Goal: Information Seeking & Learning: Learn about a topic

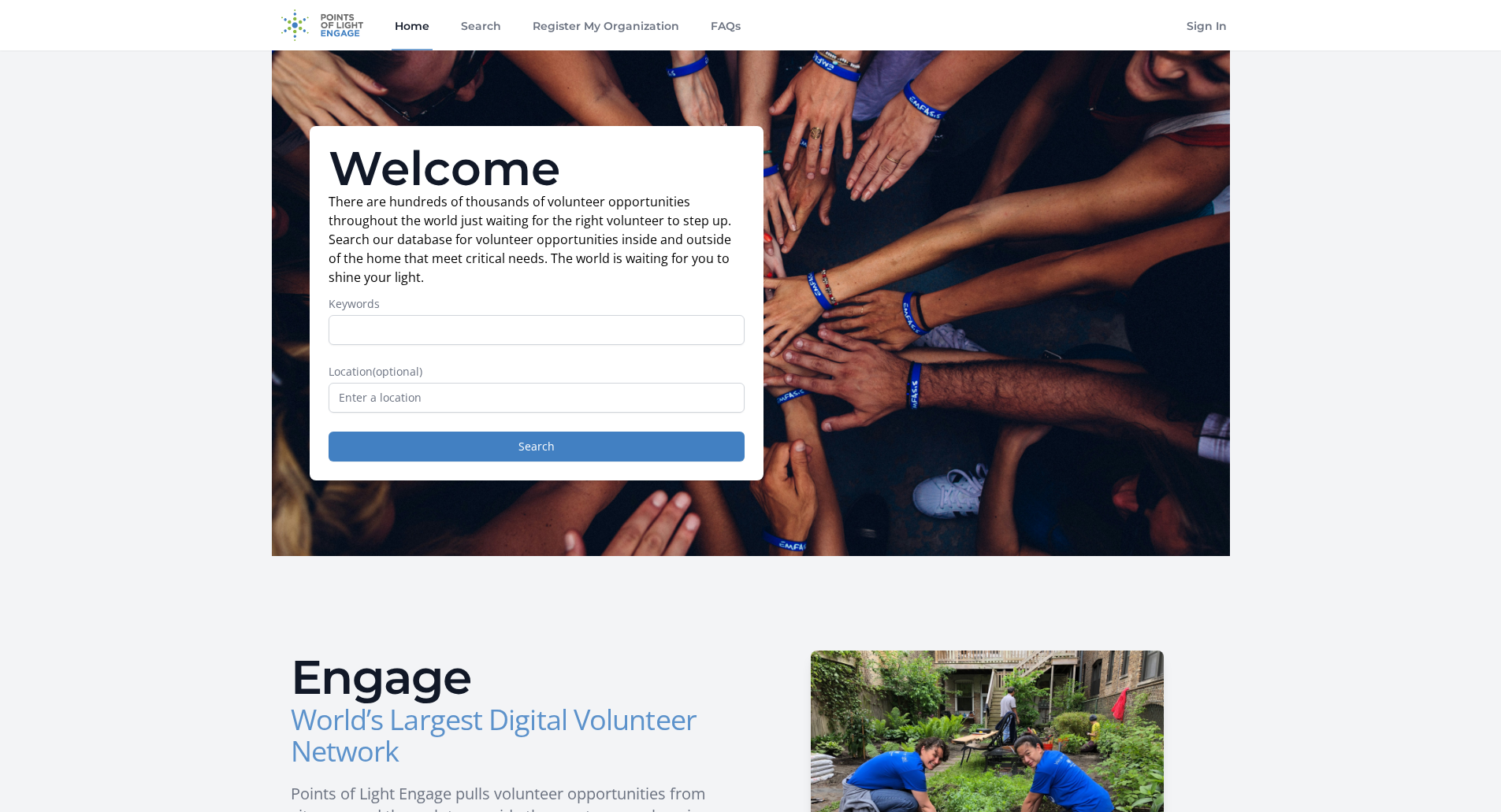
click at [400, 321] on input "Keywords" at bounding box center [537, 330] width 416 height 30
type input "finance"
click at [411, 407] on input "text" at bounding box center [537, 398] width 416 height 30
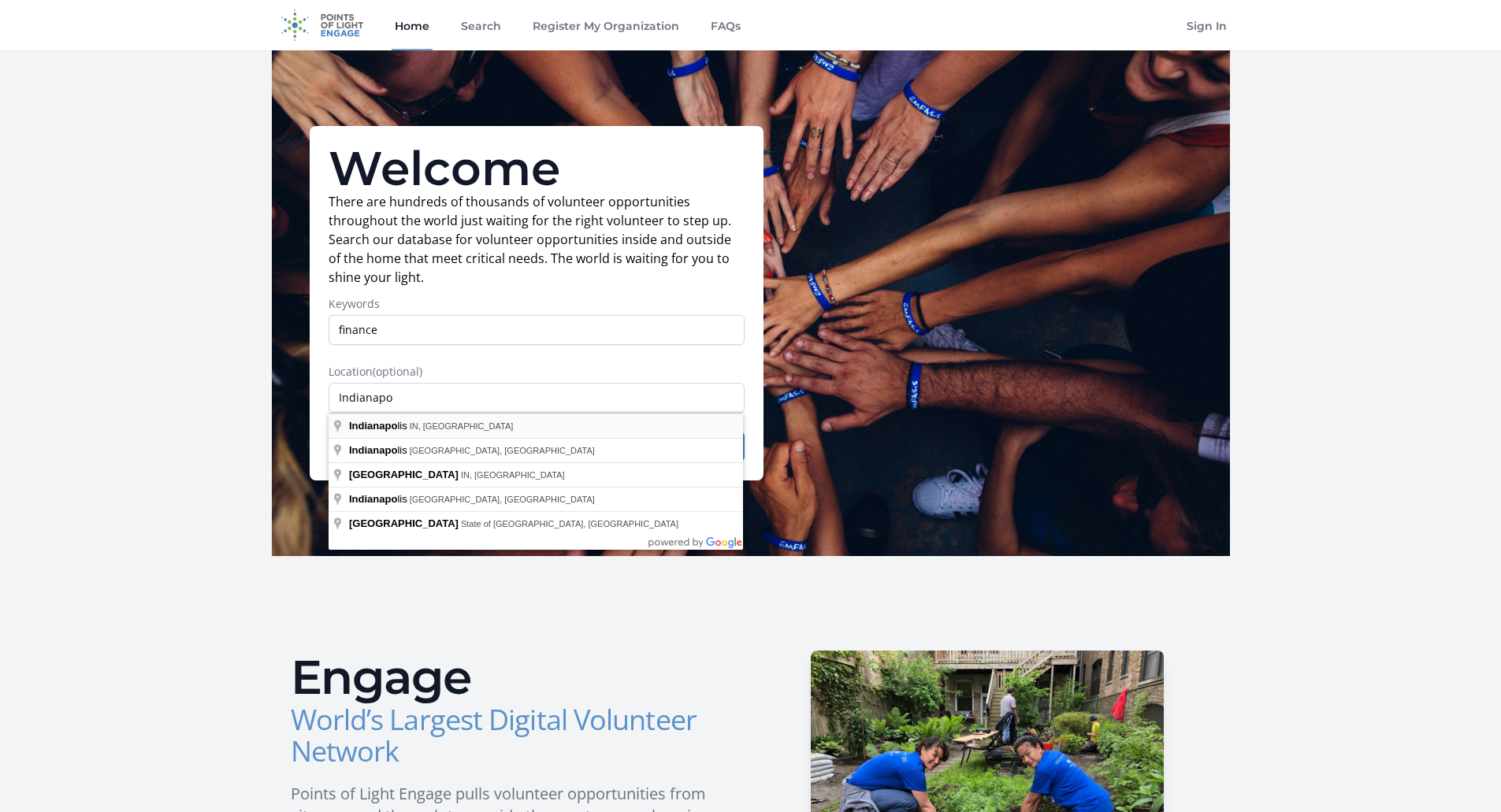
type input "[GEOGRAPHIC_DATA], [GEOGRAPHIC_DATA], [GEOGRAPHIC_DATA]"
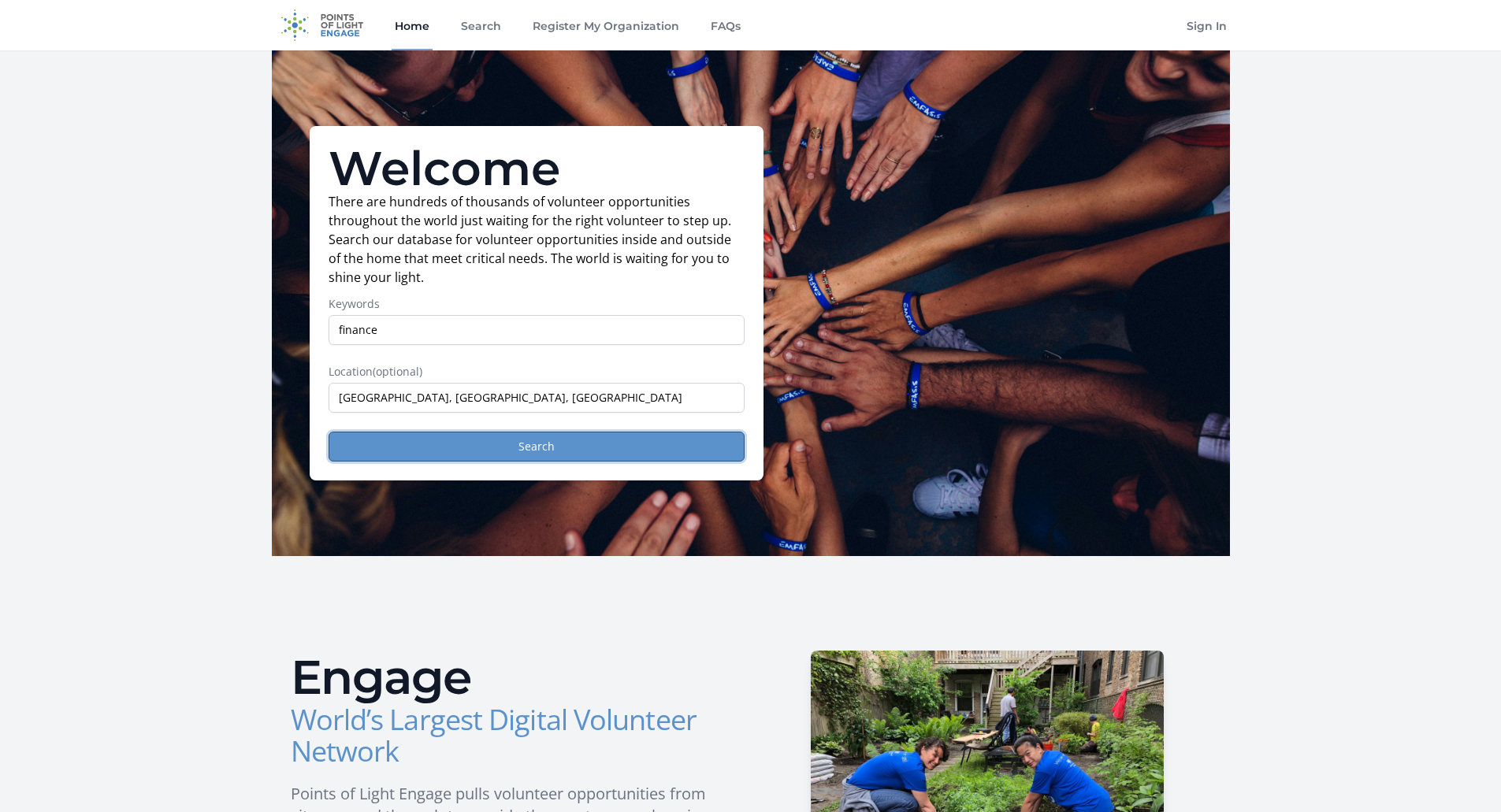
click at [459, 451] on button "Search" at bounding box center [537, 447] width 416 height 30
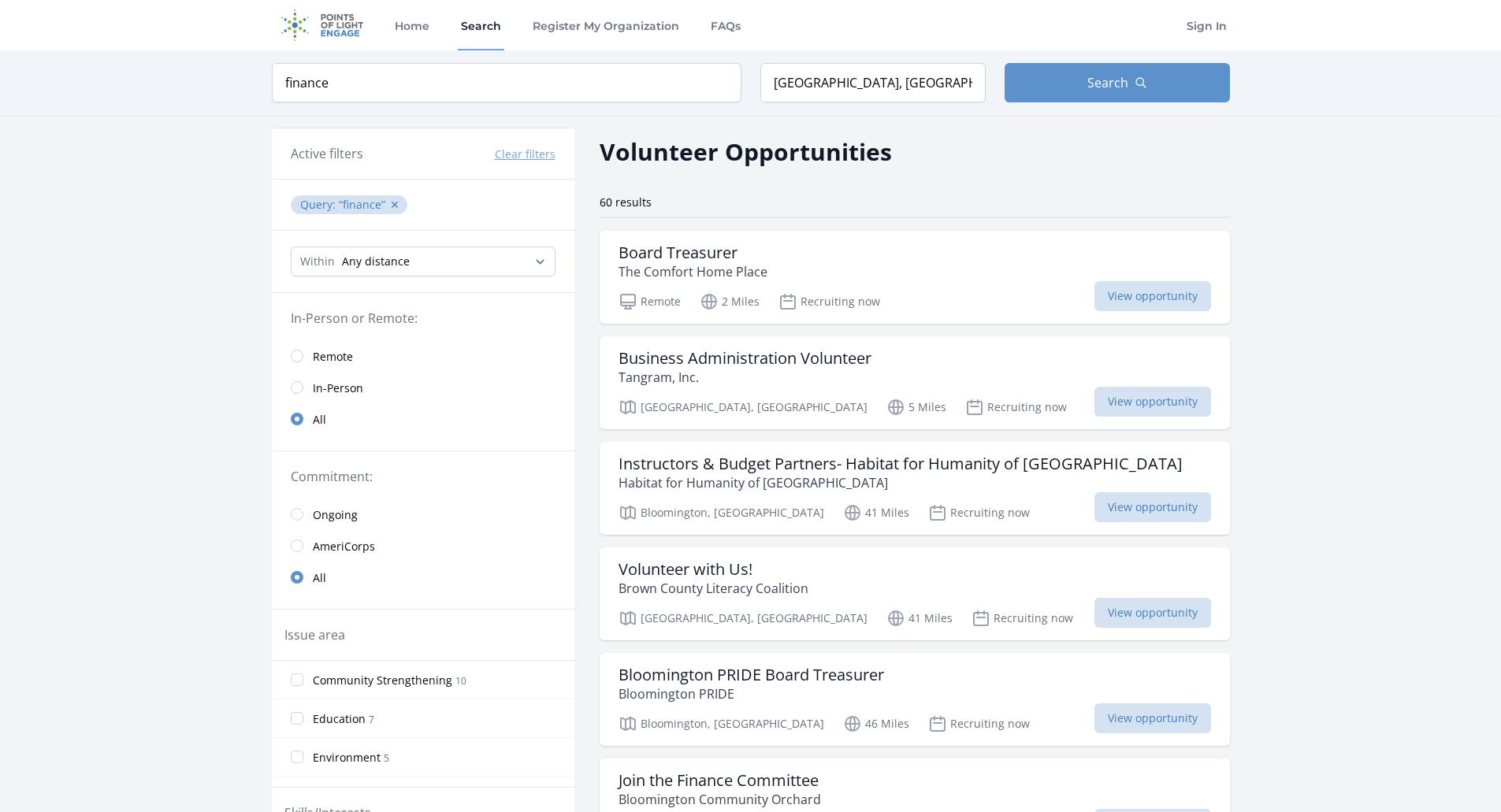
scroll to position [79, 0]
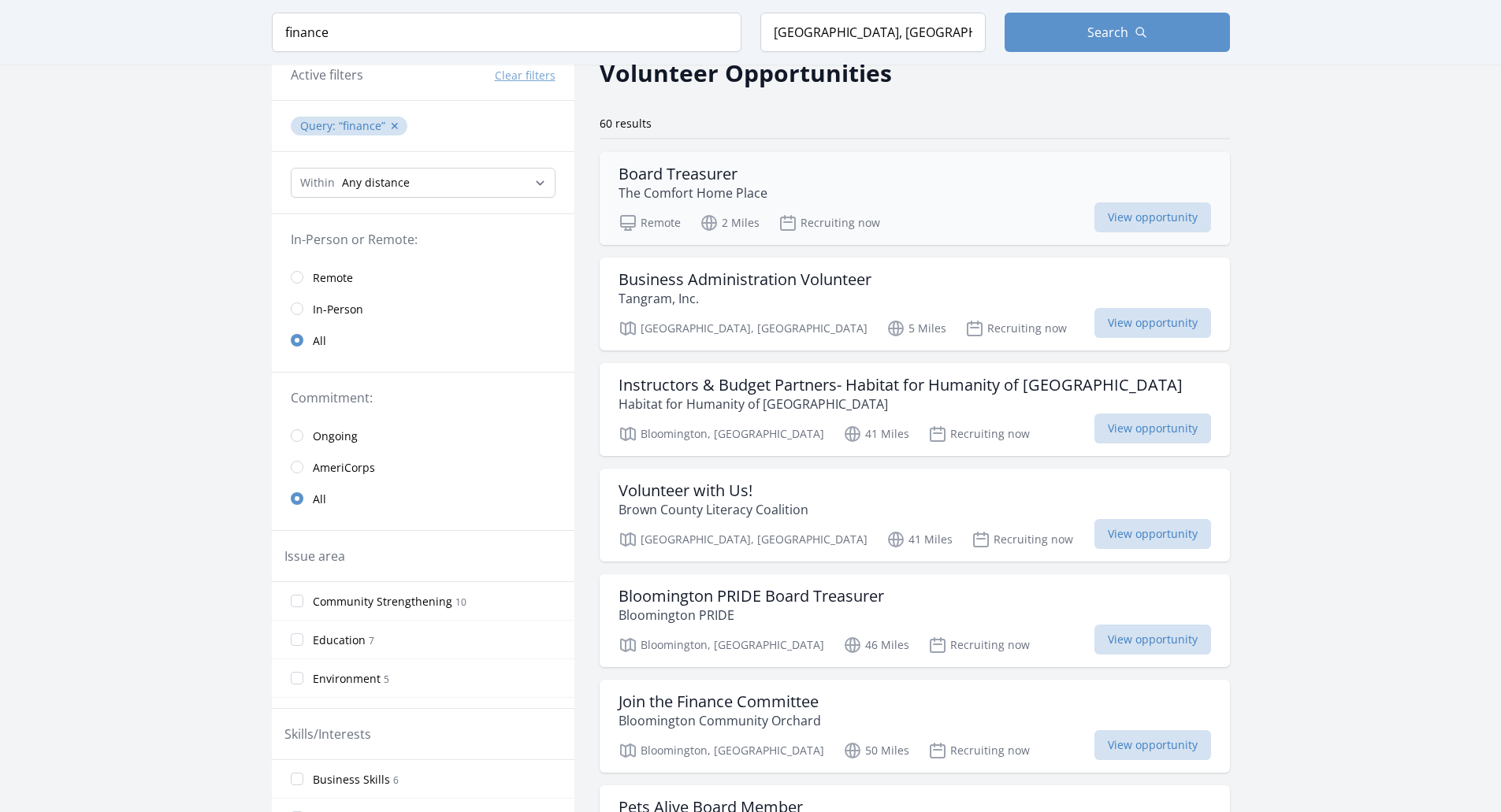
click at [1039, 194] on div "Board Treasurer The Comfort Home Place" at bounding box center [915, 183] width 593 height 38
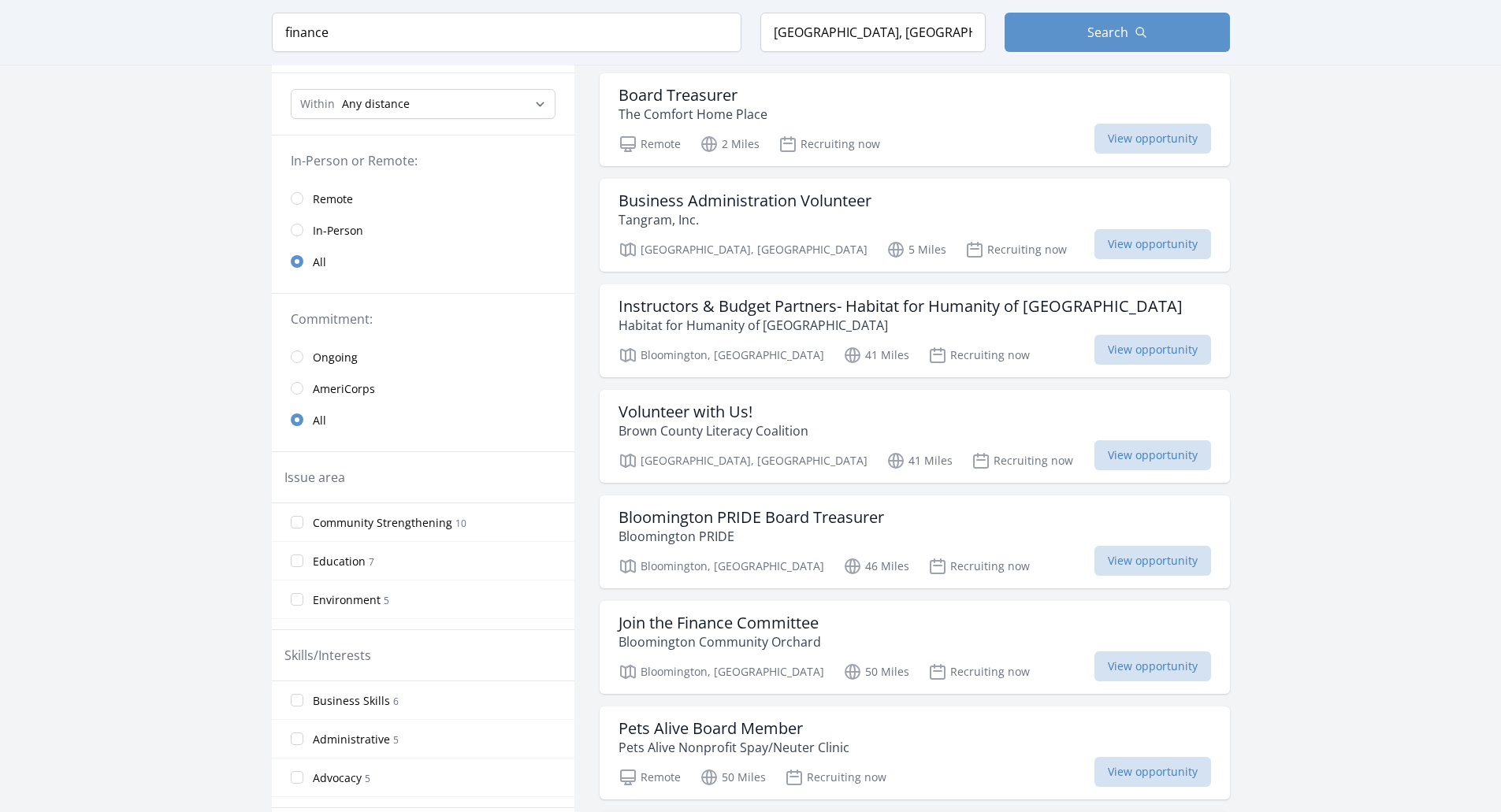
scroll to position [0, 0]
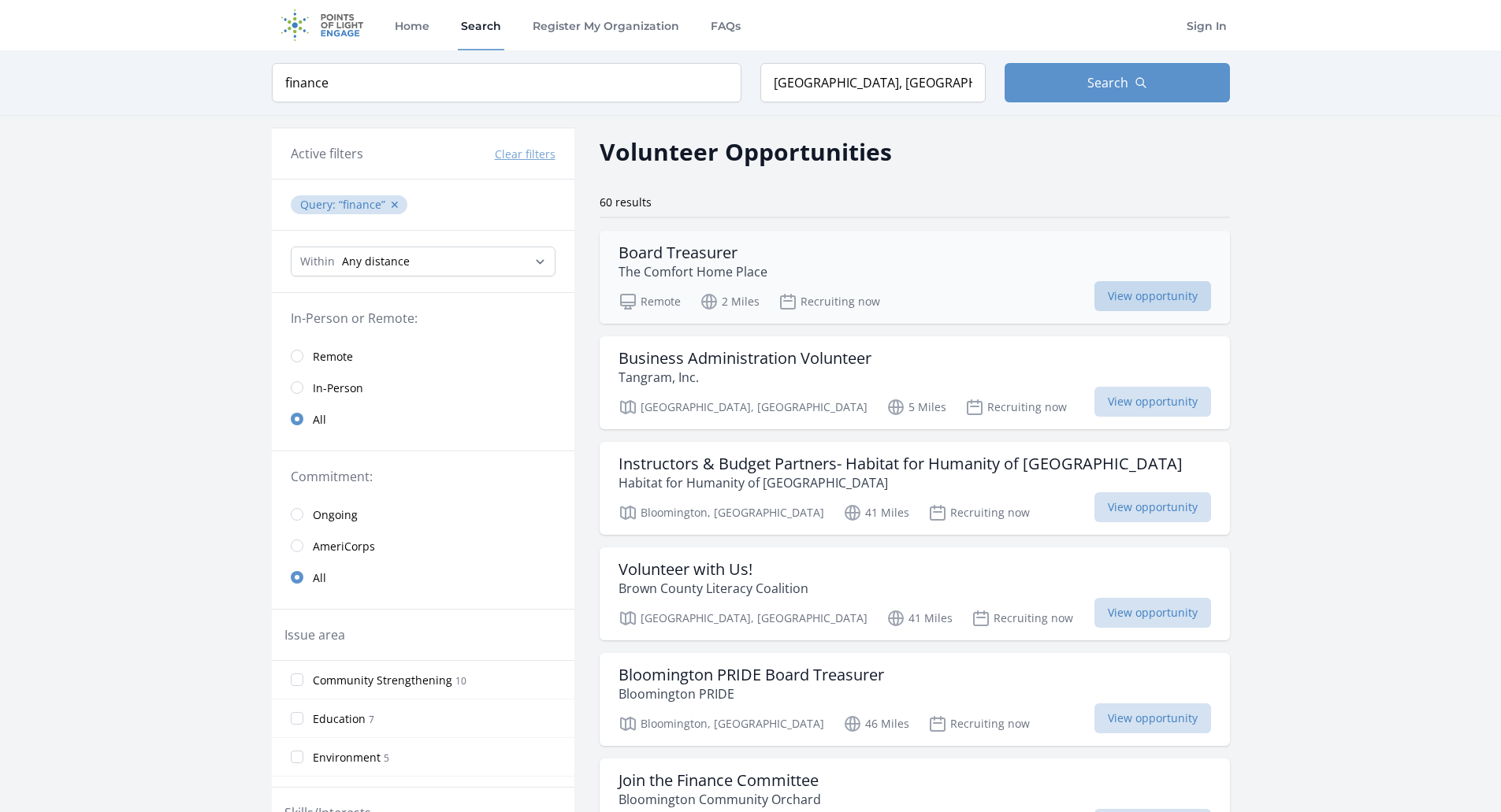
click at [1129, 292] on span "View opportunity" at bounding box center [1152, 296] width 116 height 30
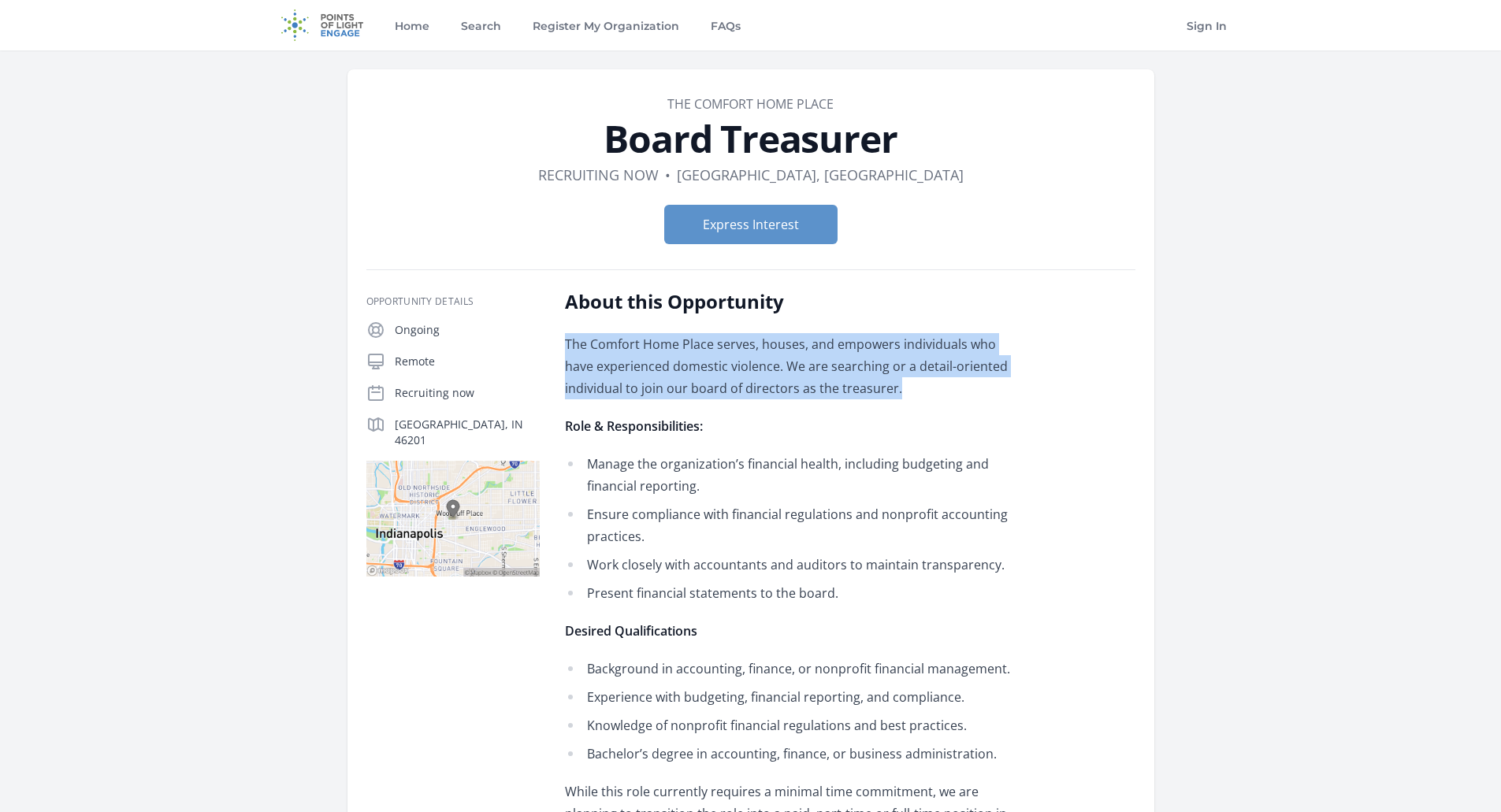
drag, startPoint x: 881, startPoint y: 379, endPoint x: 890, endPoint y: 307, distance: 72.6
click at [890, 307] on div "About this Opportunity The Comfort Home Place serves, houses, and empowers indi…" at bounding box center [795, 568] width 461 height 558
click at [890, 307] on h2 "About this Opportunity" at bounding box center [795, 302] width 461 height 25
drag, startPoint x: 891, startPoint y: 301, endPoint x: 927, endPoint y: 395, distance: 100.7
click at [927, 395] on div "About this Opportunity The Comfort Home Place serves, houses, and empowers indi…" at bounding box center [795, 568] width 461 height 558
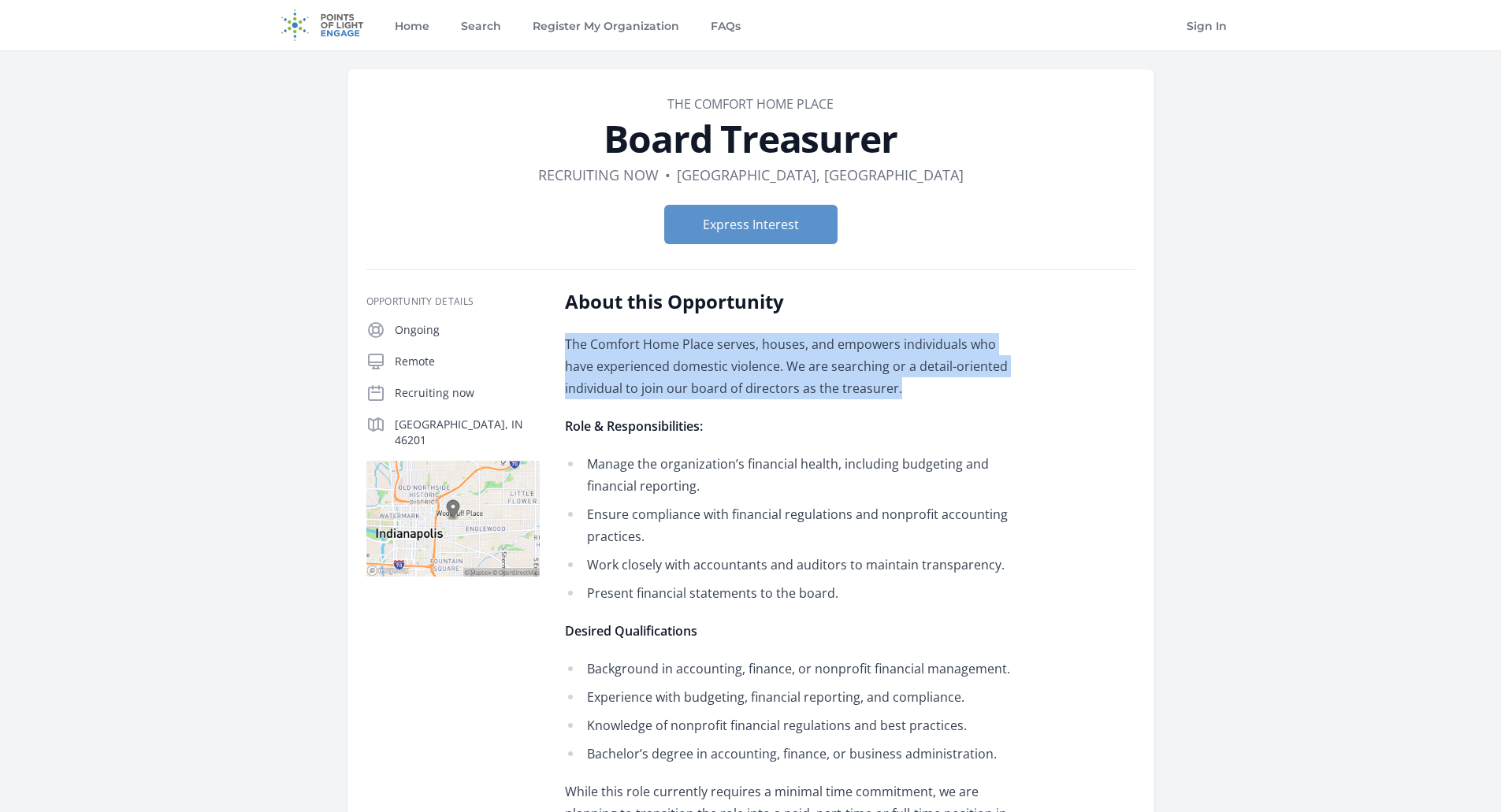
click at [927, 395] on p "The Comfort Home Place serves, houses, and empowers individuals who have experi…" at bounding box center [795, 366] width 461 height 66
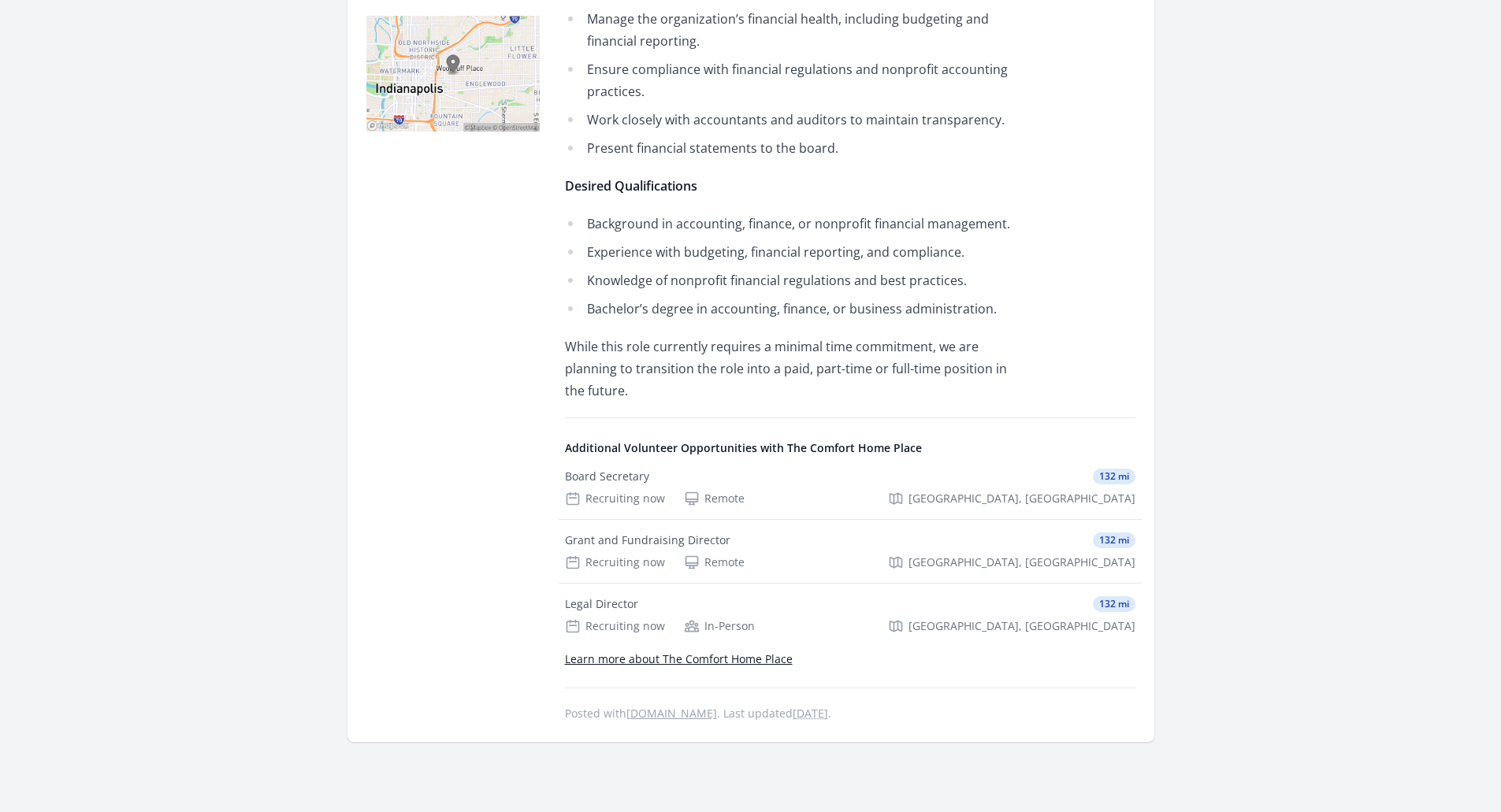
scroll to position [473, 0]
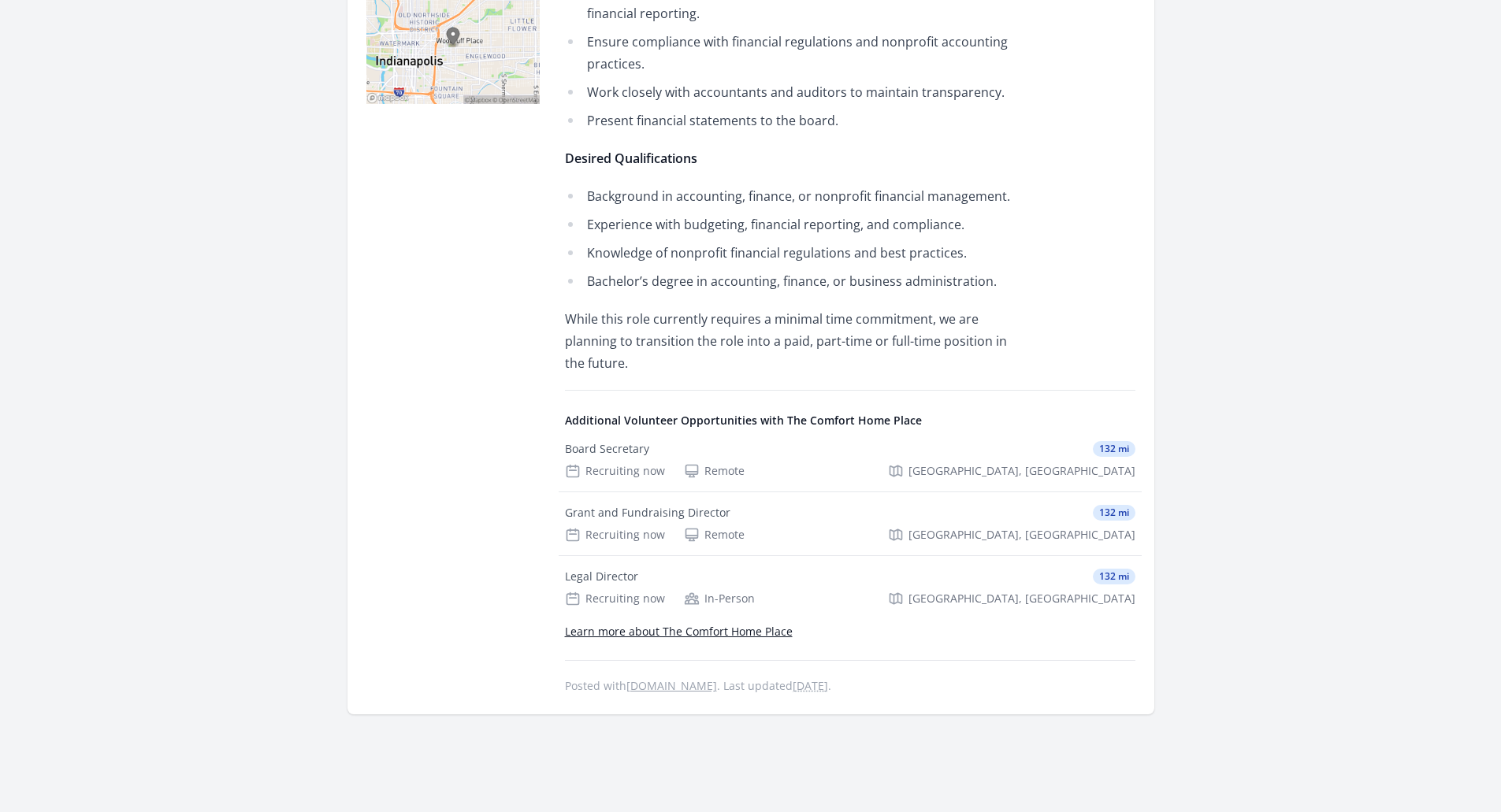
click at [946, 413] on h4 "Additional Volunteer Opportunities with The Comfort Home Place" at bounding box center [850, 420] width 571 height 16
drag, startPoint x: 946, startPoint y: 399, endPoint x: 949, endPoint y: 392, distance: 7.6
click at [949, 413] on h4 "Additional Volunteer Opportunities with The Comfort Home Place" at bounding box center [850, 420] width 571 height 16
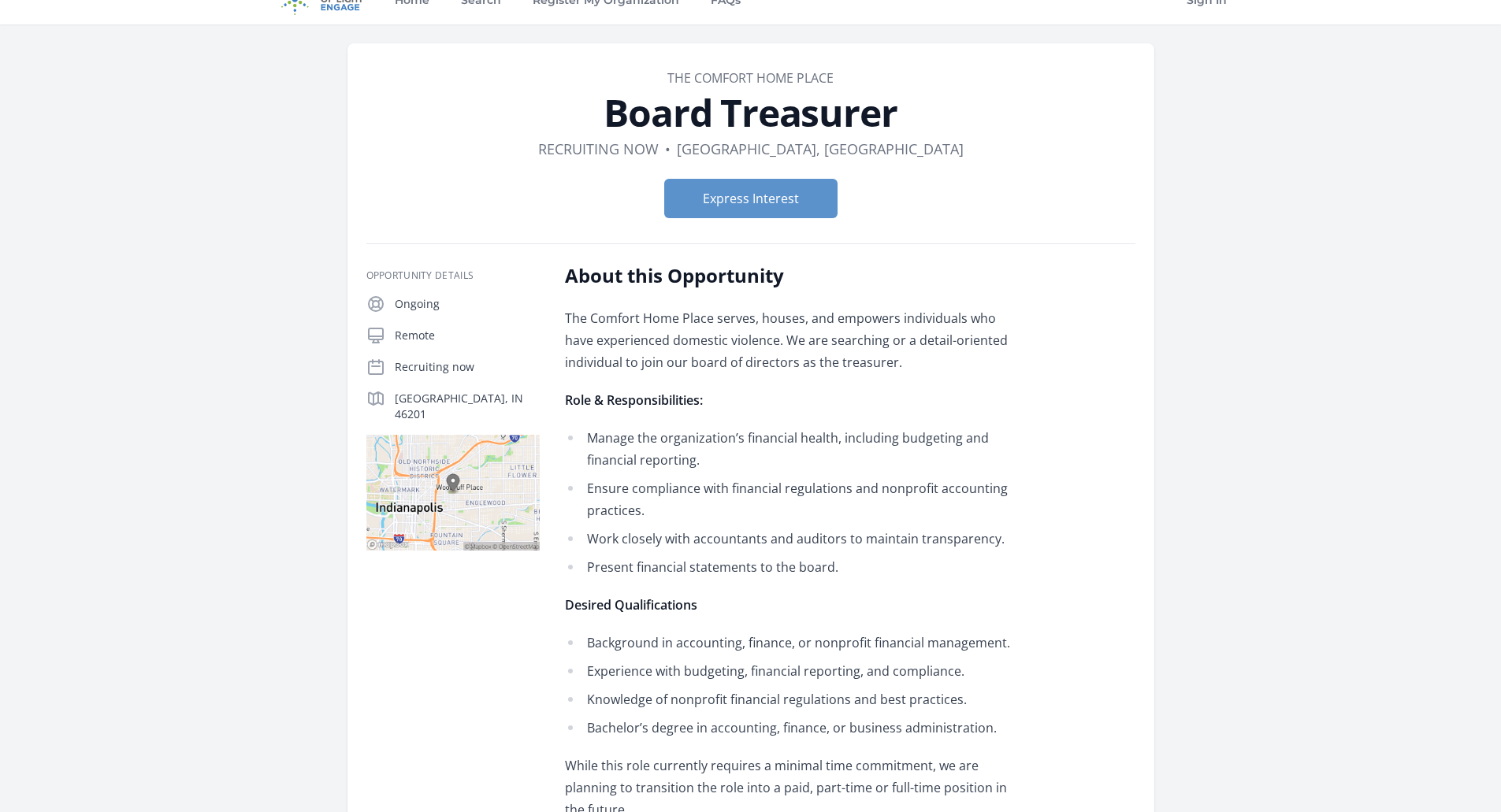
scroll to position [0, 0]
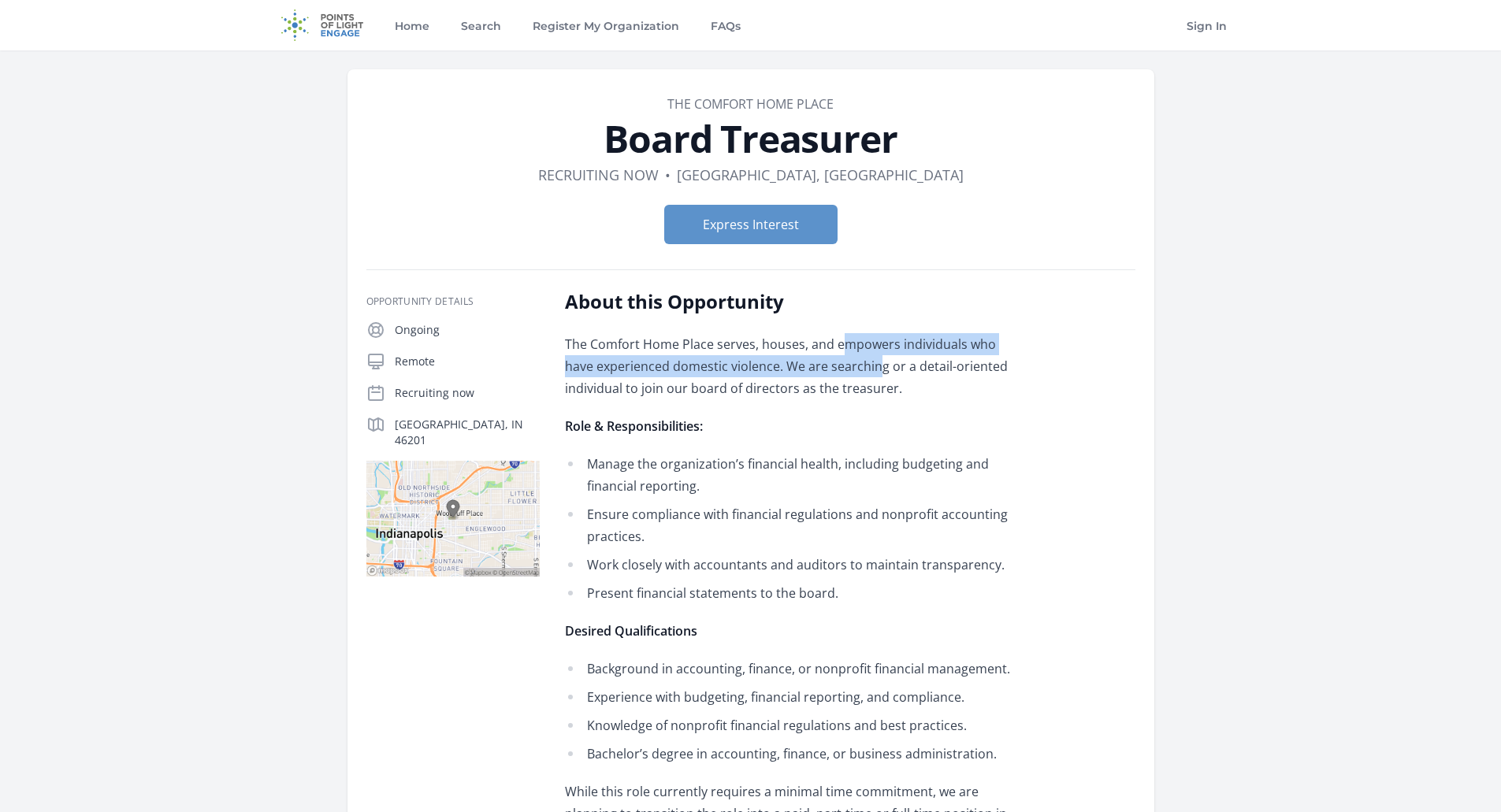
drag, startPoint x: 839, startPoint y: 324, endPoint x: 843, endPoint y: 366, distance: 42.2
click at [843, 365] on div "About this Opportunity The Comfort Home Place serves, houses, and empowers indi…" at bounding box center [795, 568] width 461 height 558
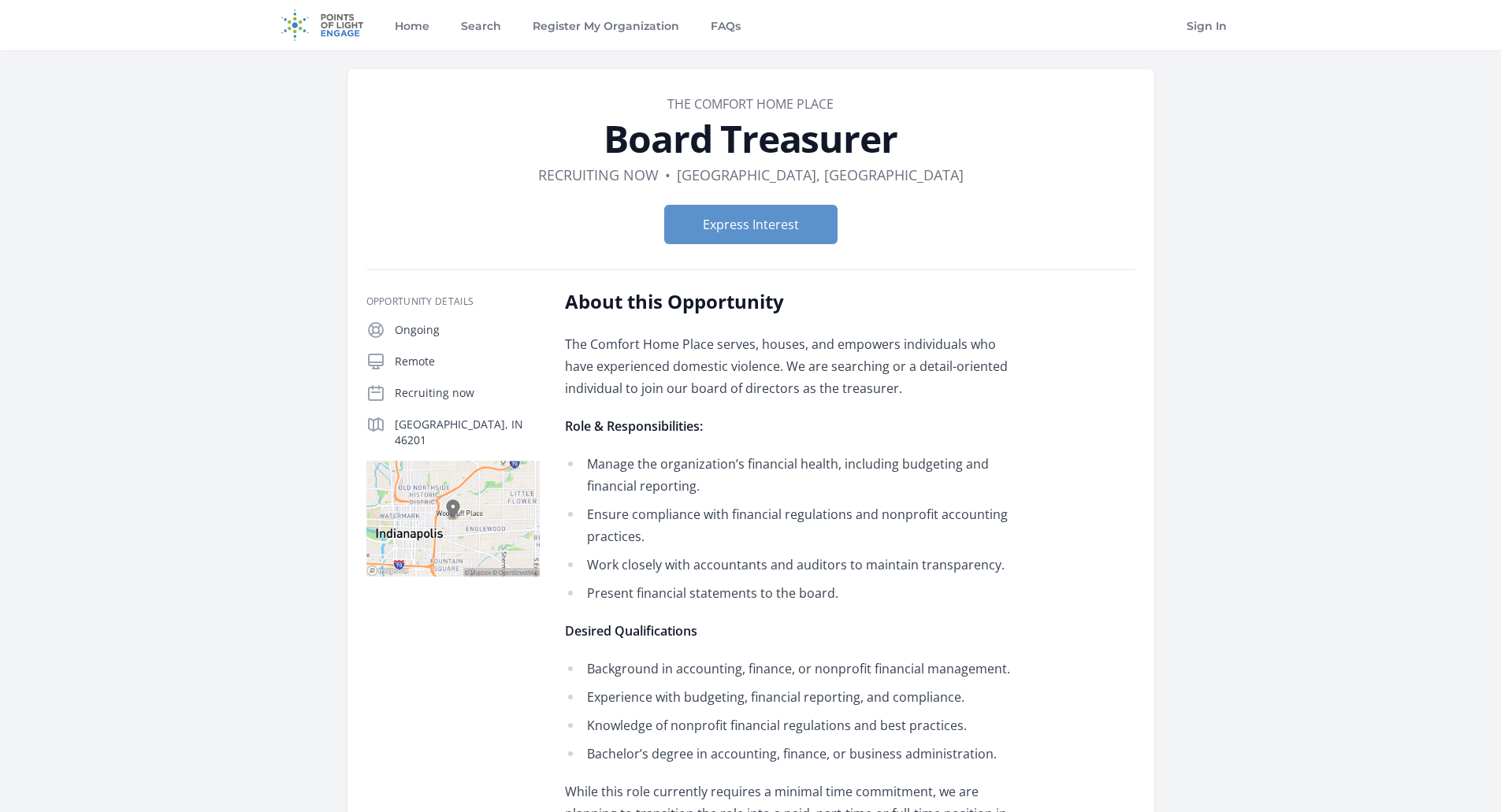
click at [843, 395] on p "The Comfort Home Place serves, houses, and empowers individuals who have experi…" at bounding box center [795, 366] width 461 height 66
